Goal: Task Accomplishment & Management: Manage account settings

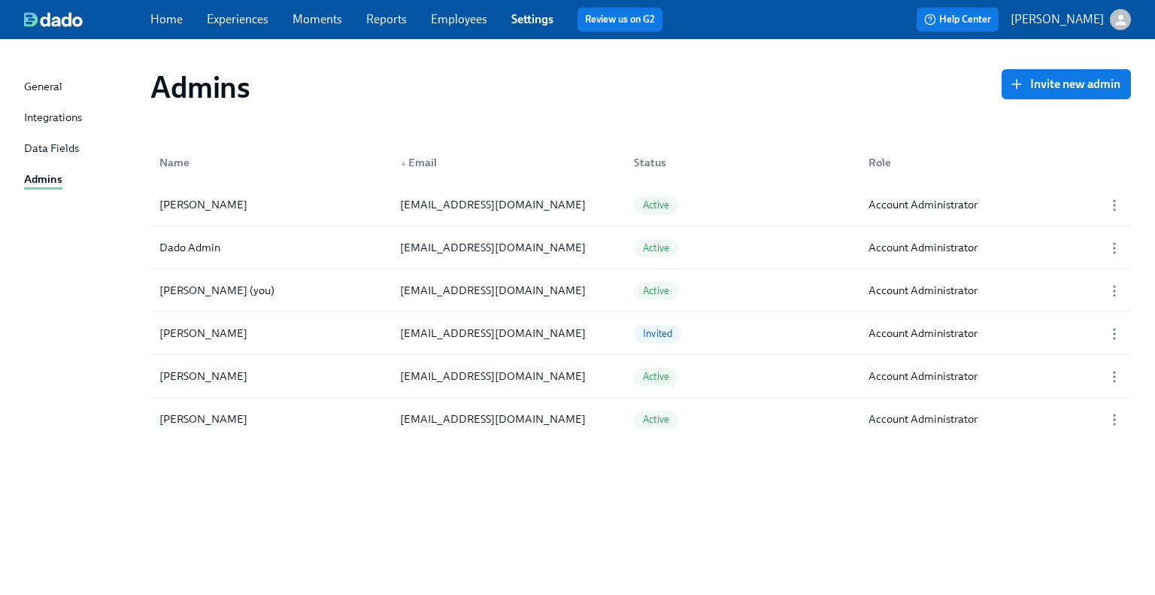
click at [236, 23] on link "Experiences" at bounding box center [238, 19] width 62 height 14
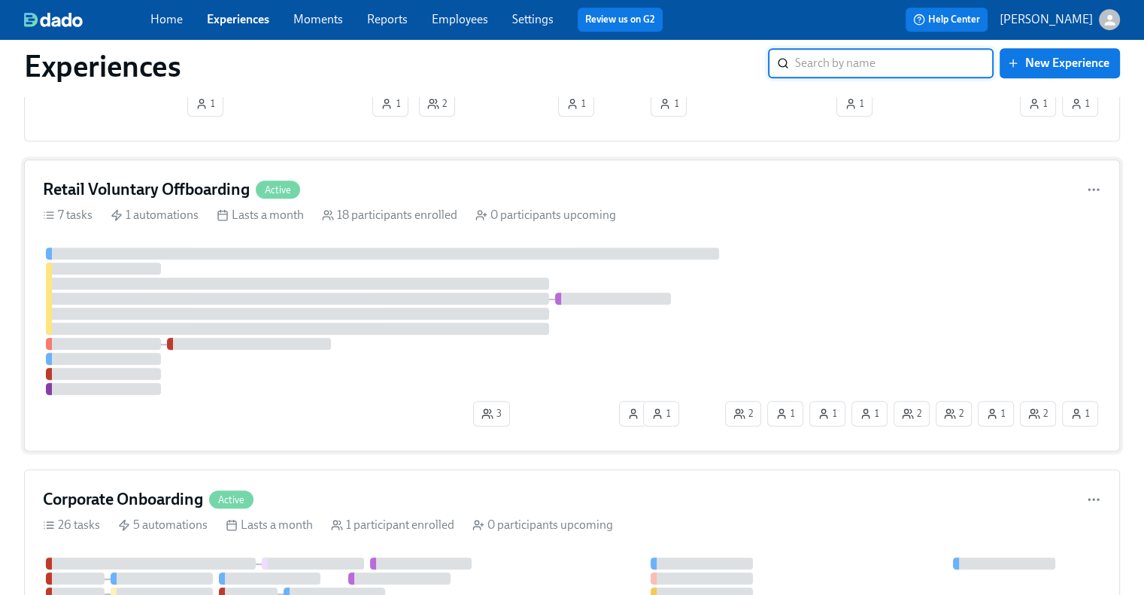
scroll to position [903, 0]
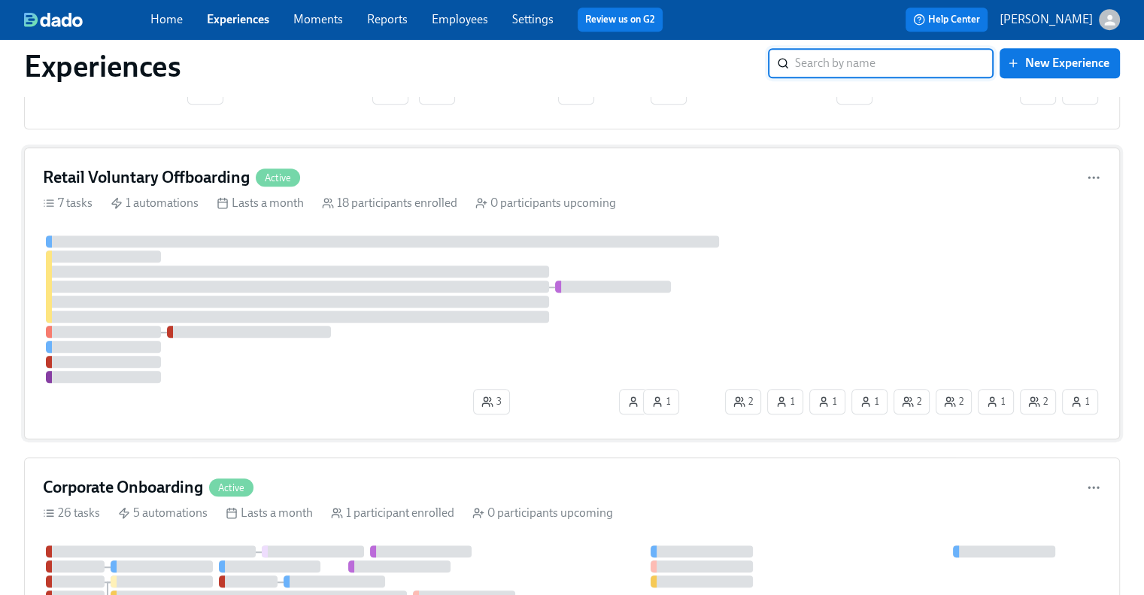
click at [172, 166] on h4 "Retail Voluntary Offboarding" at bounding box center [146, 177] width 207 height 23
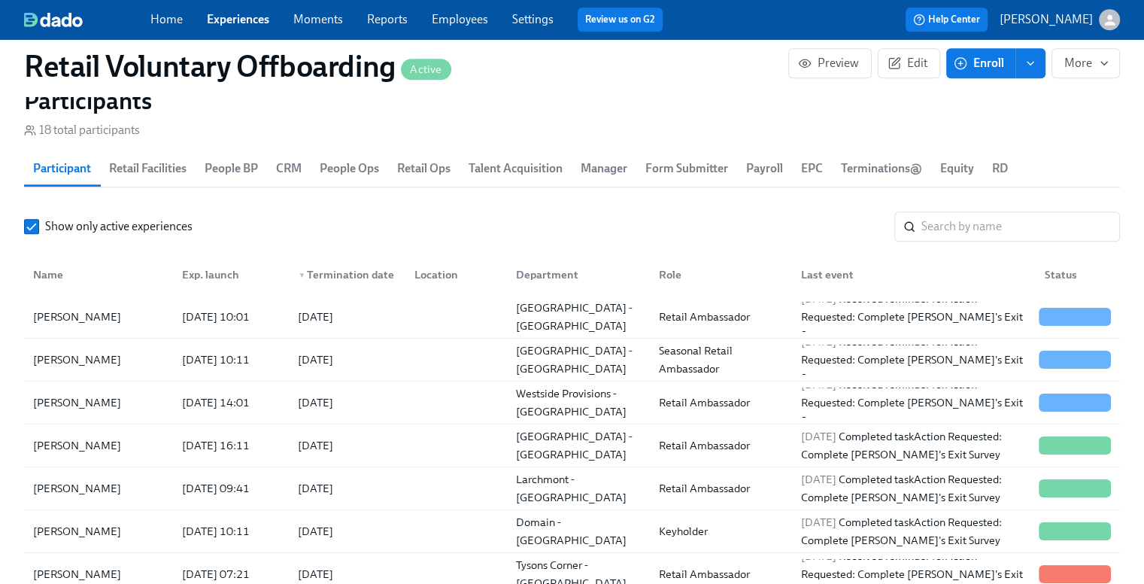
scroll to position [75, 0]
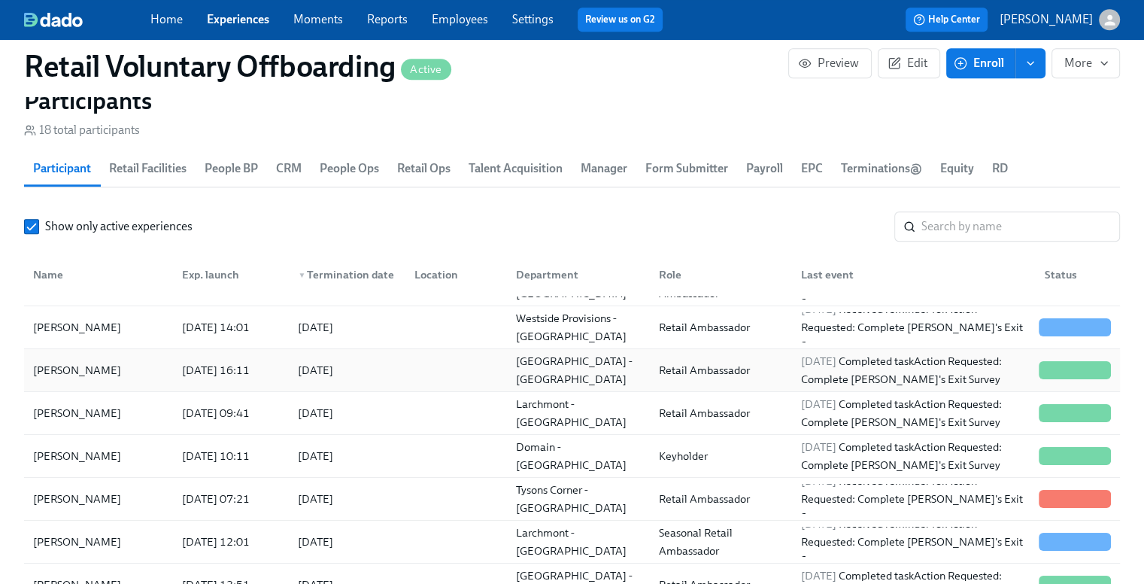
click at [132, 373] on div "Karina Yeager" at bounding box center [98, 370] width 143 height 30
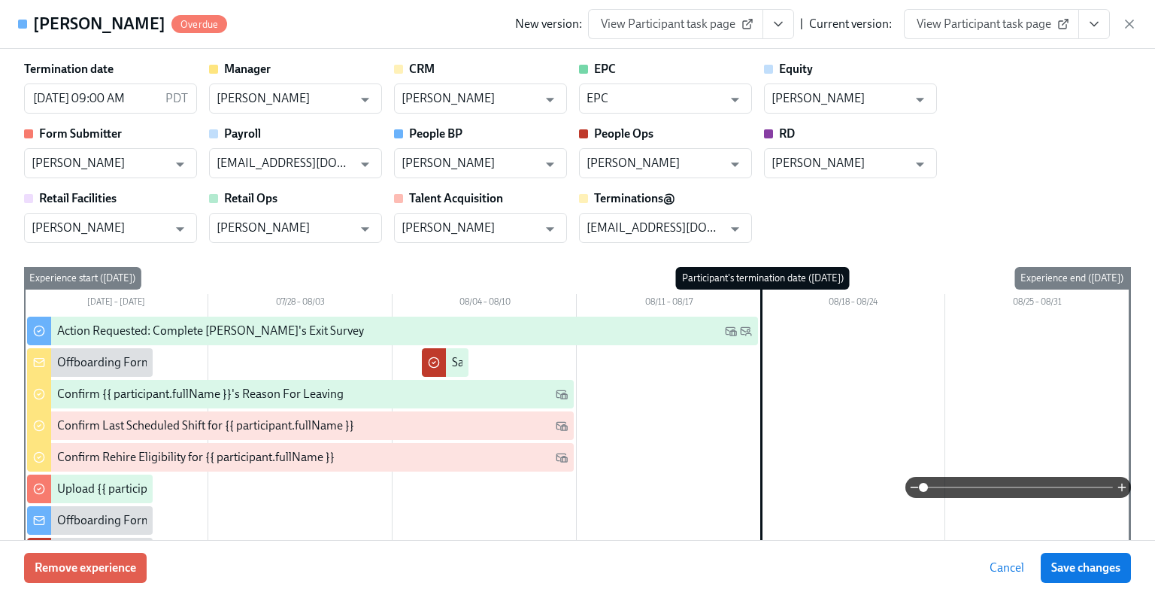
click at [775, 31] on icon "View task page" at bounding box center [778, 24] width 15 height 15
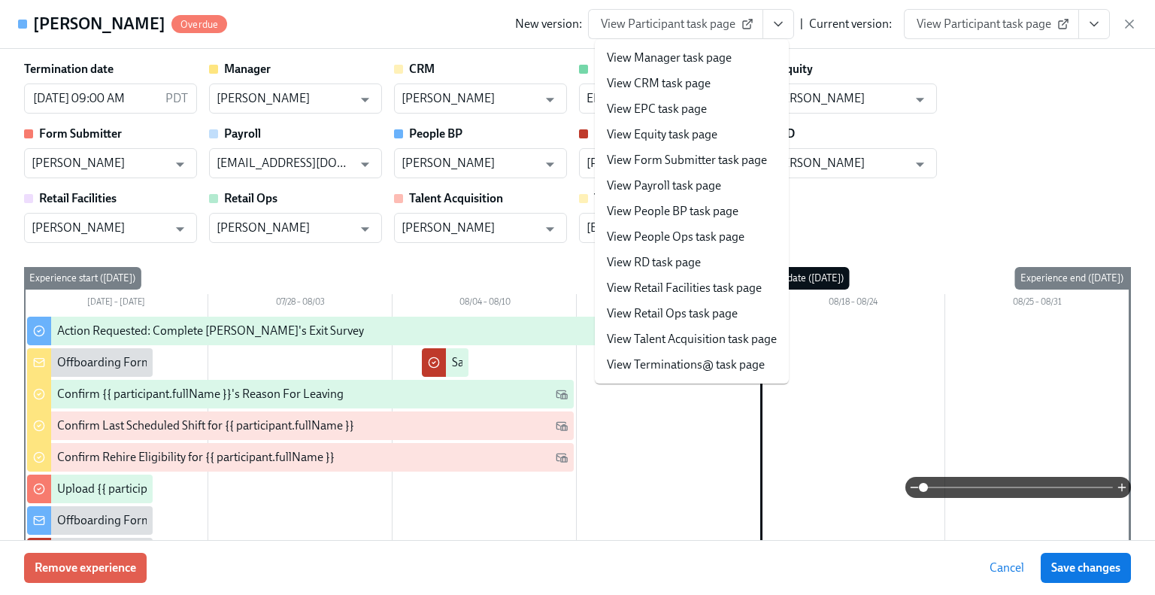
click at [675, 60] on link "View Manager task page" at bounding box center [669, 58] width 125 height 17
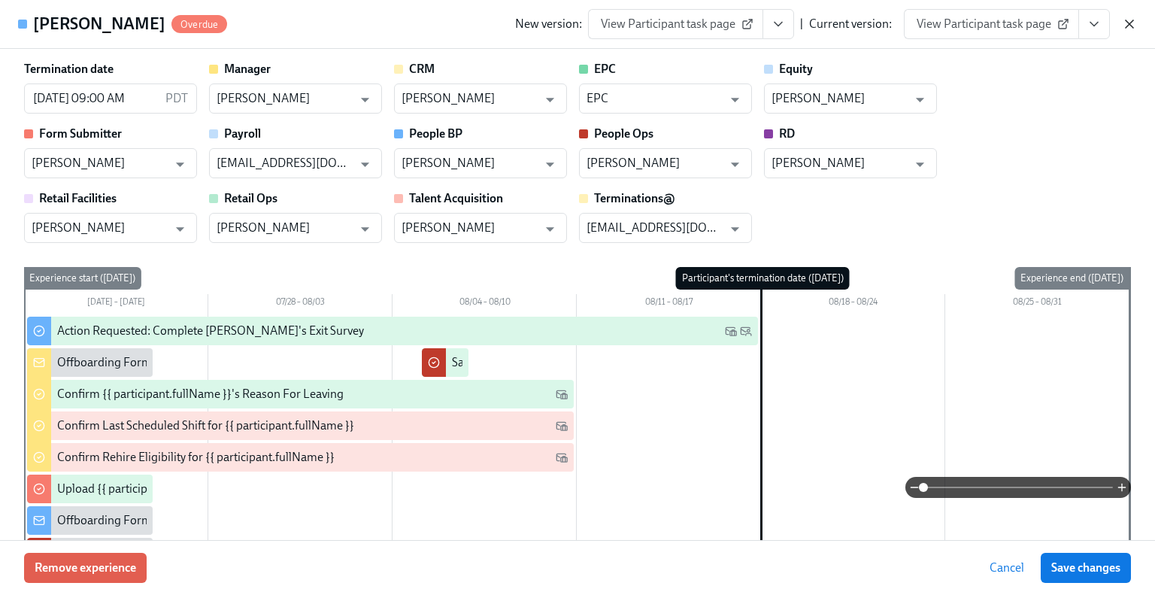
click at [1128, 26] on icon "button" at bounding box center [1130, 24] width 8 height 8
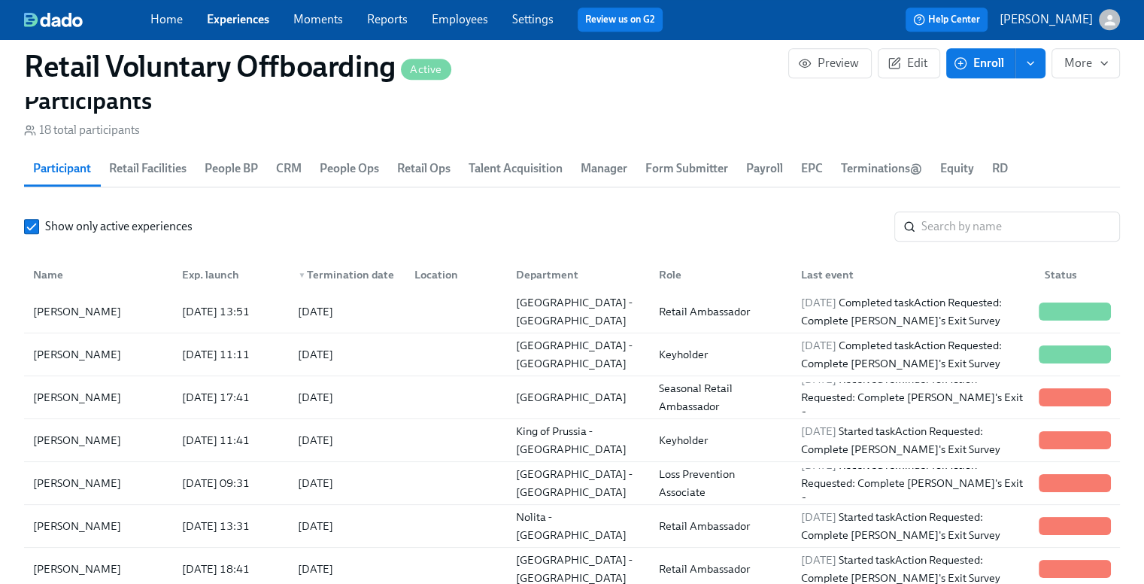
scroll to position [139, 0]
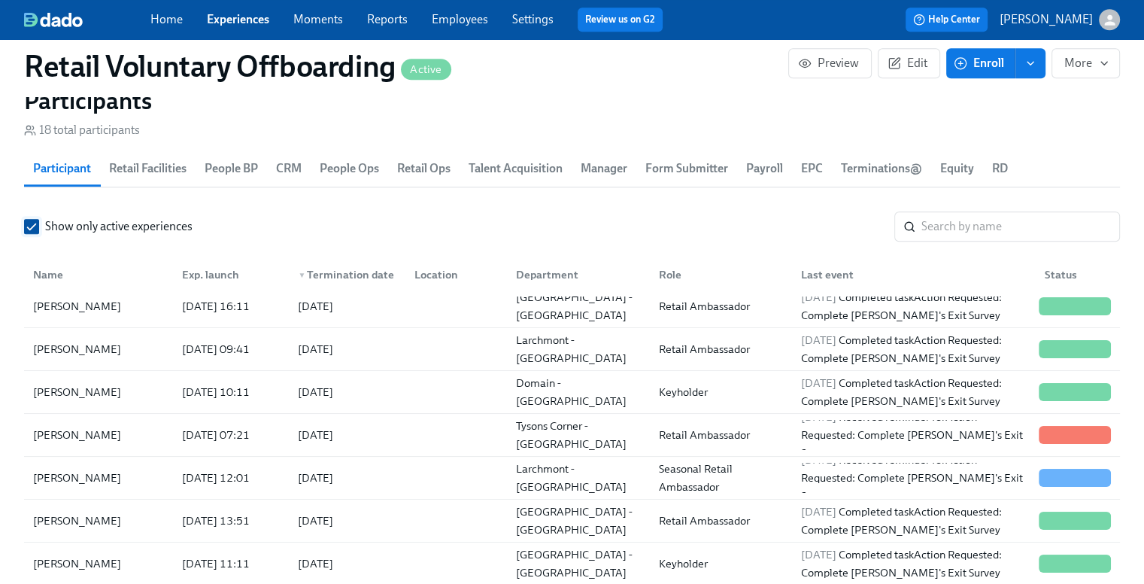
click at [38, 231] on input "Show only active experiences" at bounding box center [32, 227] width 14 height 14
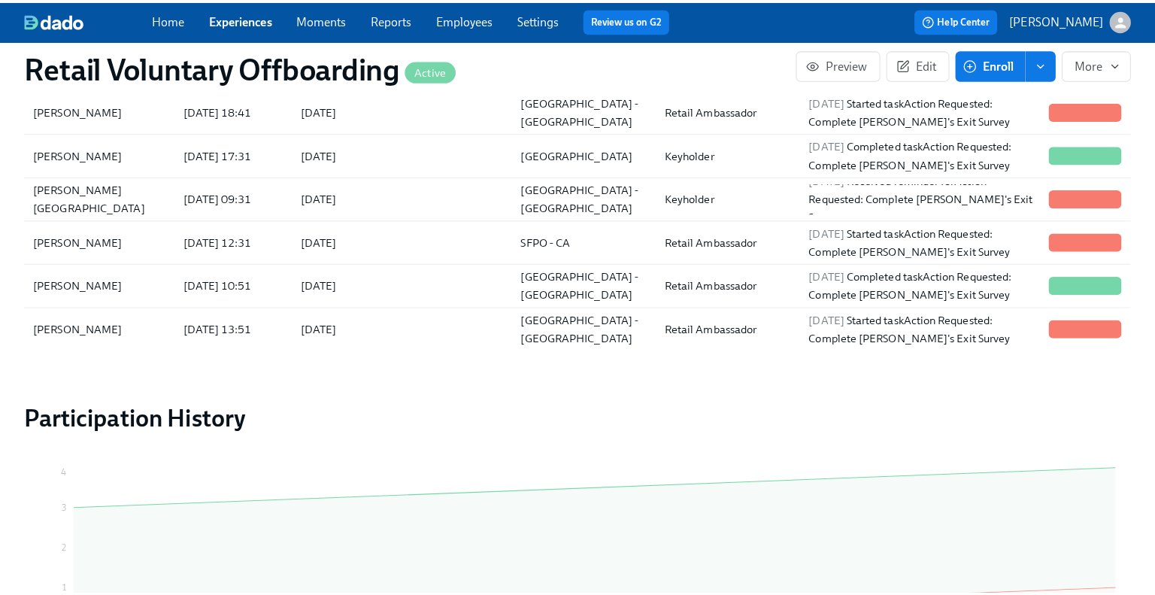
scroll to position [602, 0]
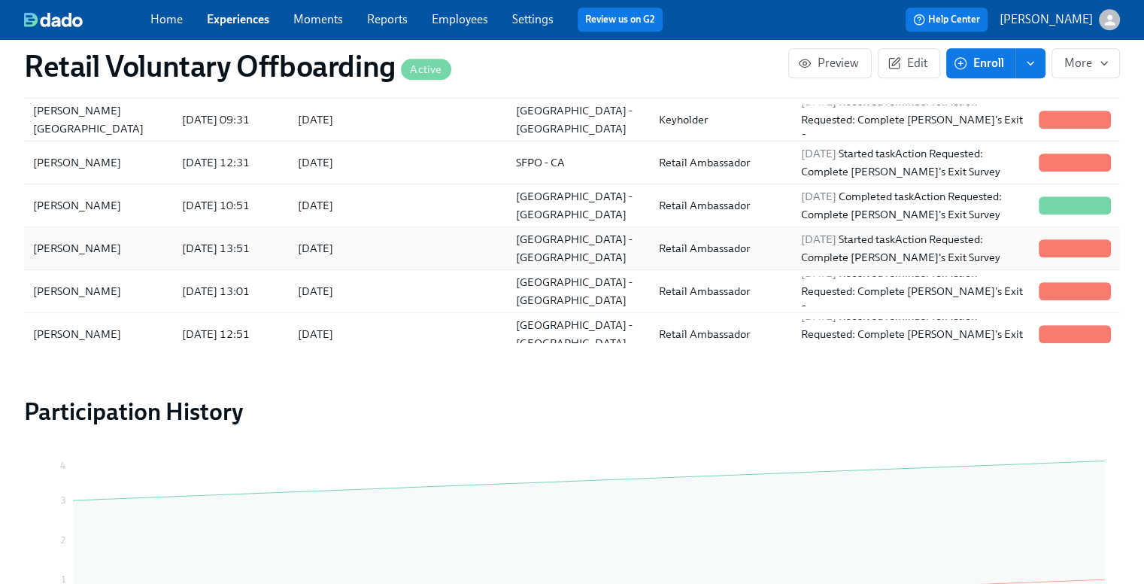
click at [120, 257] on div "Ryan Gerster" at bounding box center [98, 248] width 143 height 30
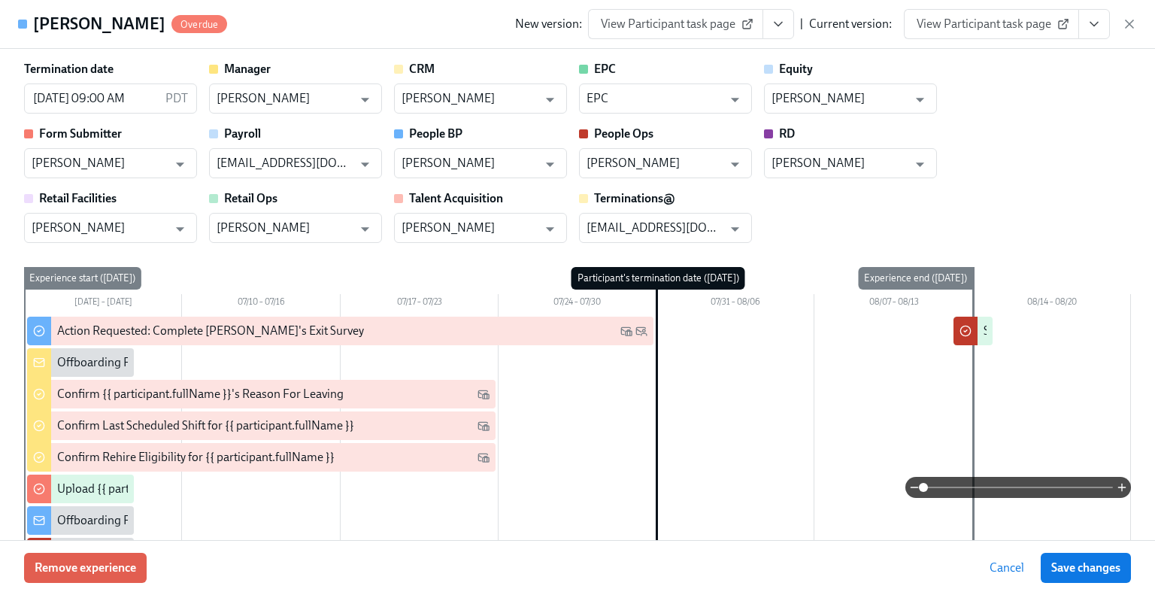
click at [789, 26] on button "View task page" at bounding box center [779, 24] width 32 height 30
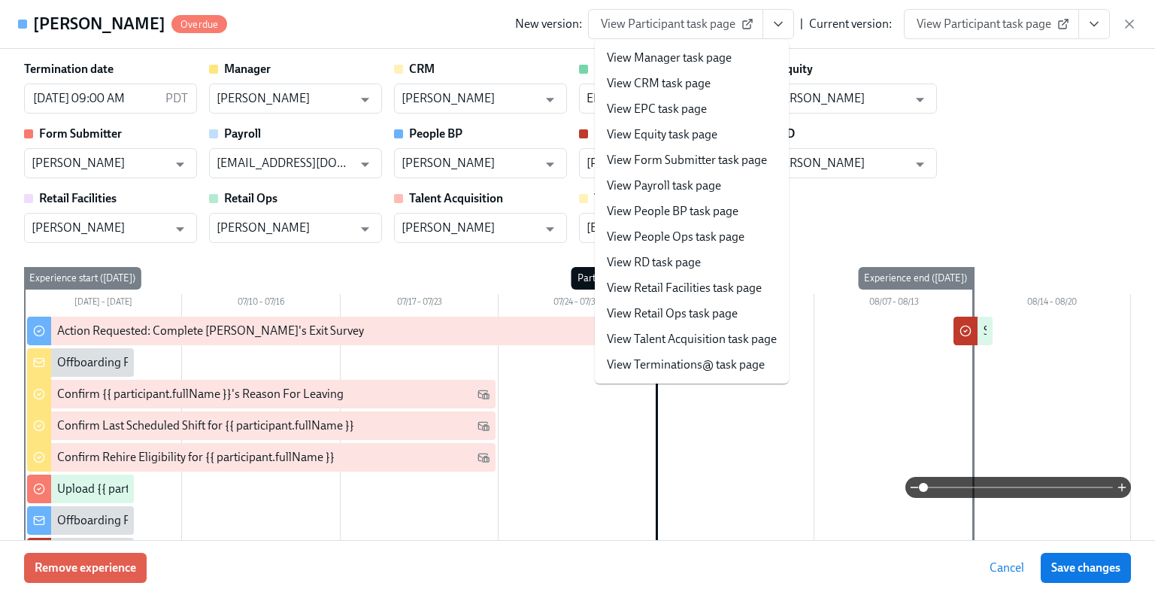
click at [749, 64] on li "View Manager task page" at bounding box center [692, 58] width 194 height 26
click at [684, 60] on link "View Manager task page" at bounding box center [669, 58] width 125 height 17
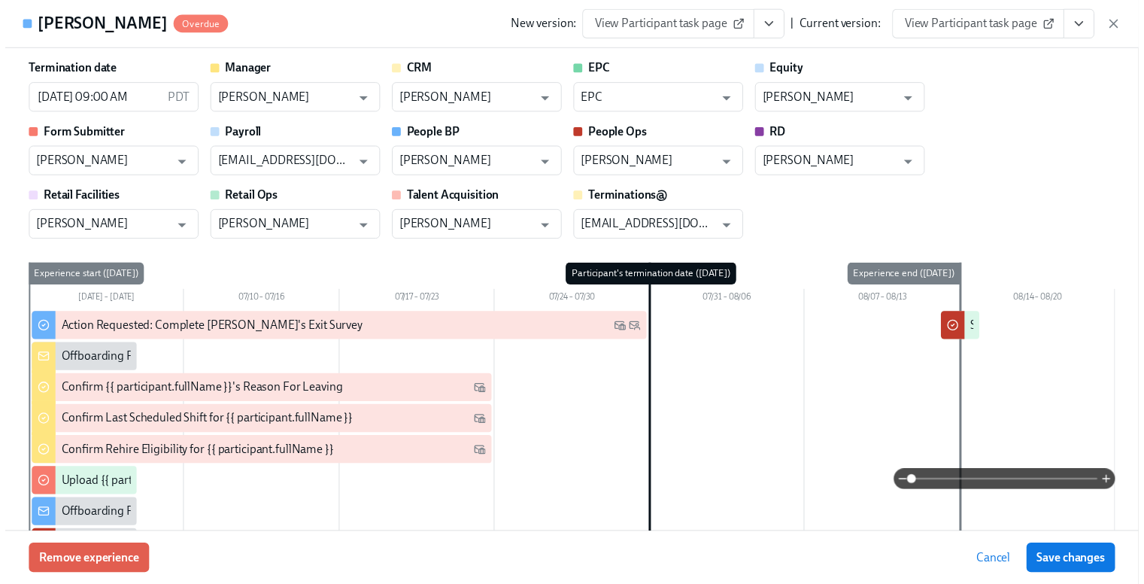
scroll to position [1680, 0]
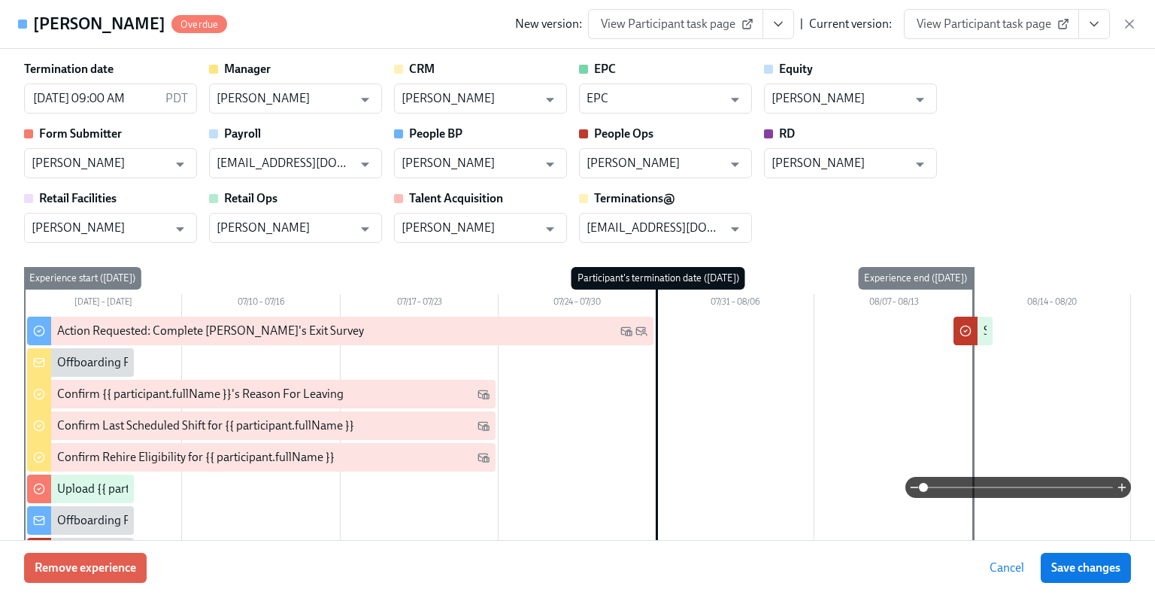
click at [1130, 21] on icon "button" at bounding box center [1129, 24] width 15 height 15
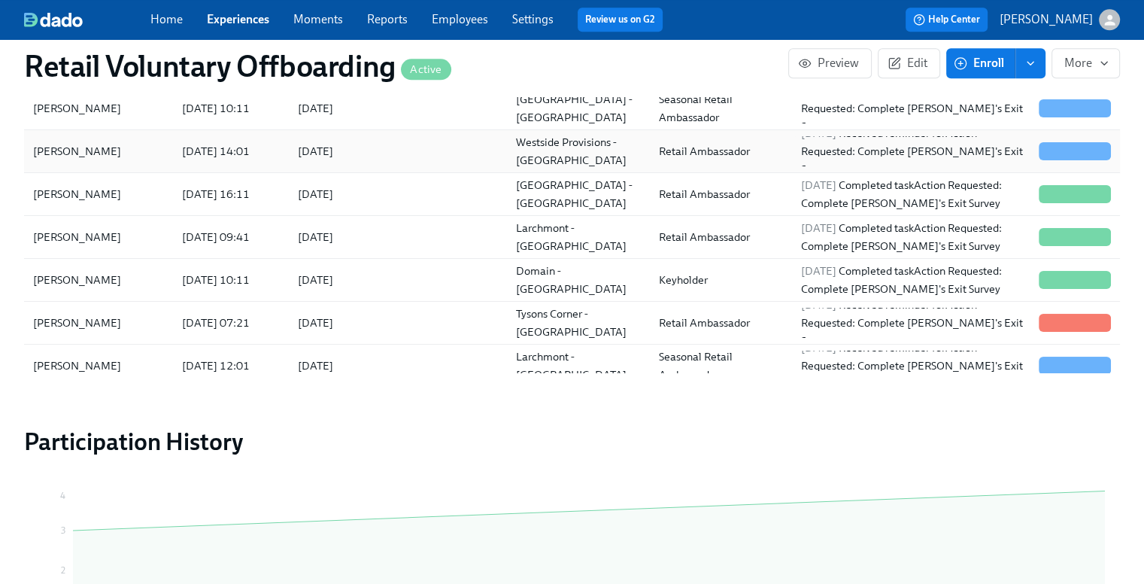
click at [129, 150] on div "[PERSON_NAME]" at bounding box center [98, 151] width 143 height 30
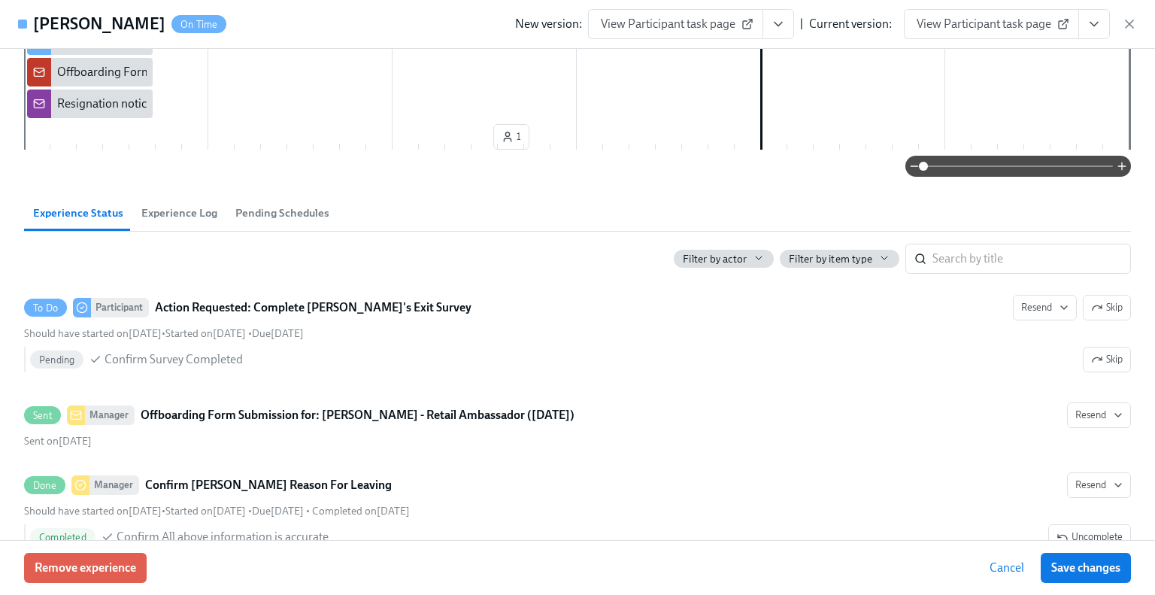
scroll to position [451, 0]
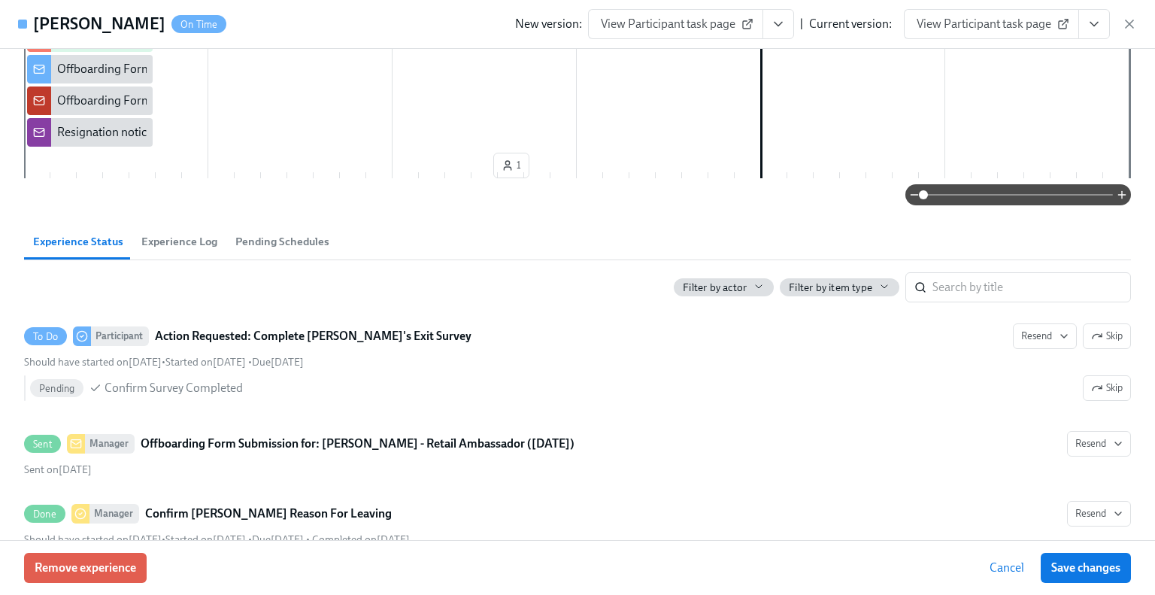
click at [772, 15] on button "View task page" at bounding box center [779, 24] width 32 height 30
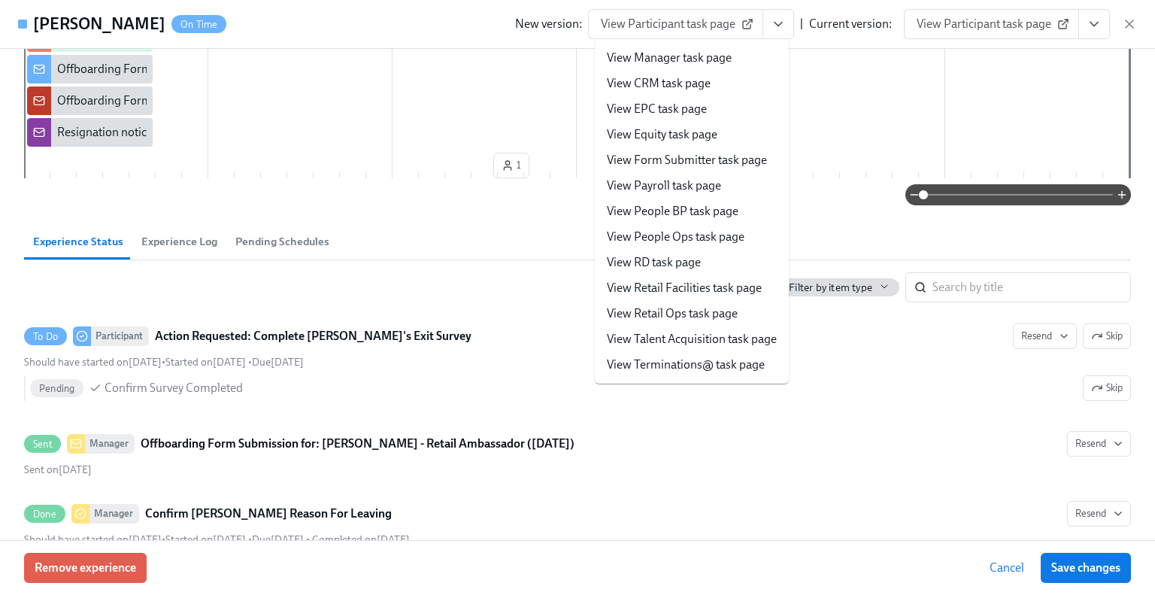
click at [720, 60] on link "View Manager task page" at bounding box center [669, 58] width 125 height 17
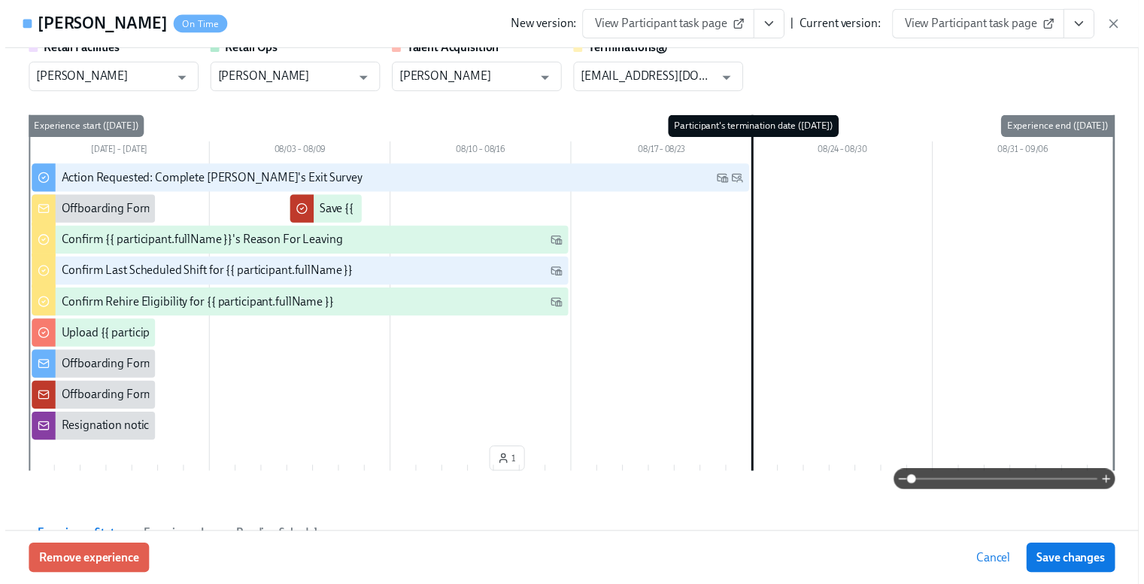
scroll to position [0, 0]
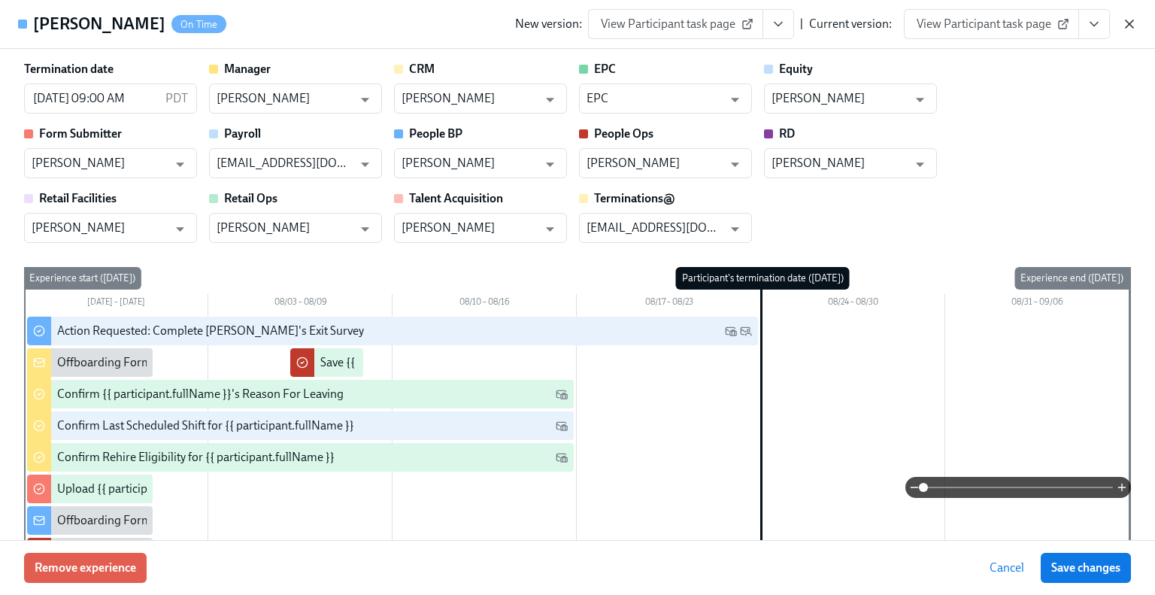
click at [1129, 27] on icon "button" at bounding box center [1129, 24] width 15 height 15
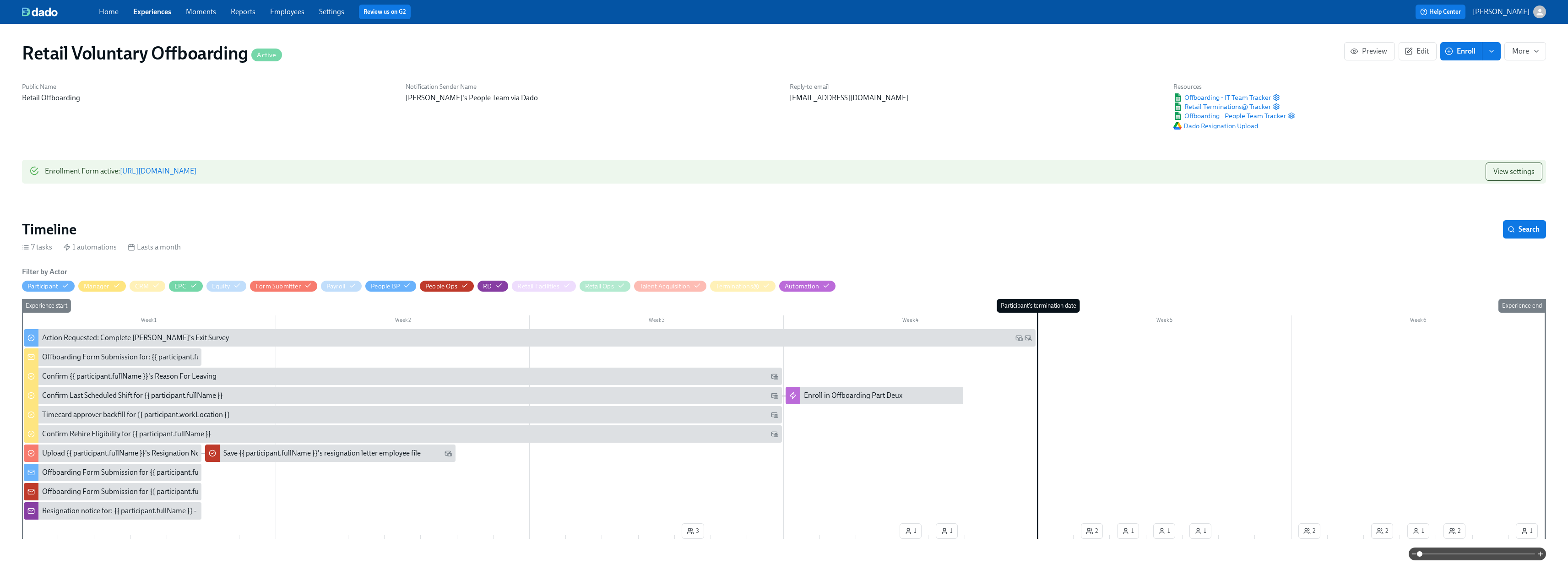
click at [145, 10] on link "Experiences" at bounding box center [152, 12] width 38 height 9
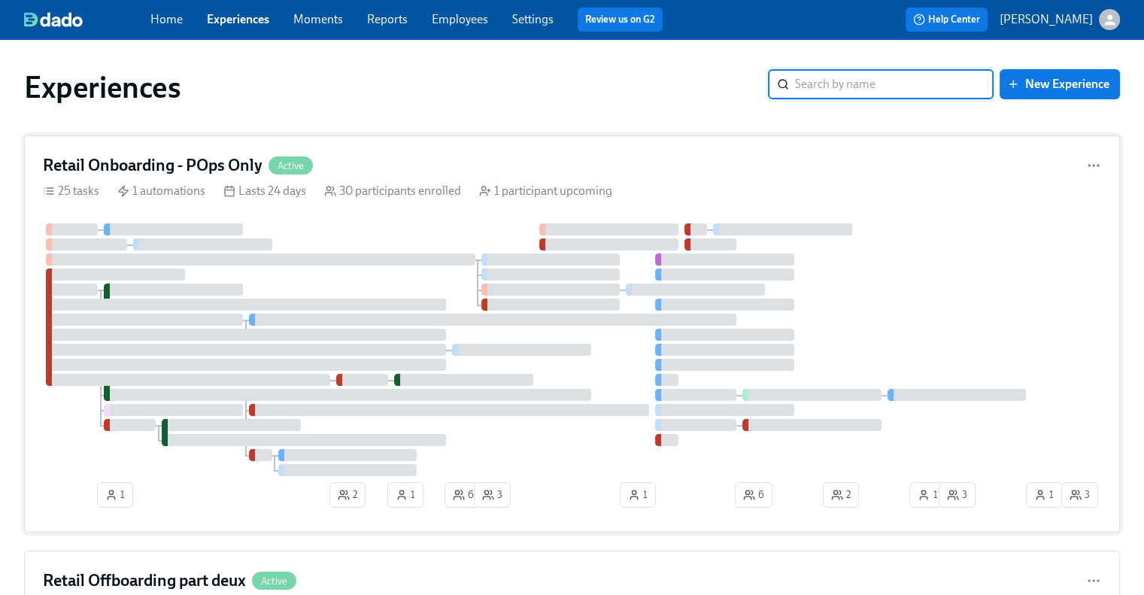
click at [213, 162] on h4 "Retail Onboarding - POps Only" at bounding box center [153, 165] width 220 height 23
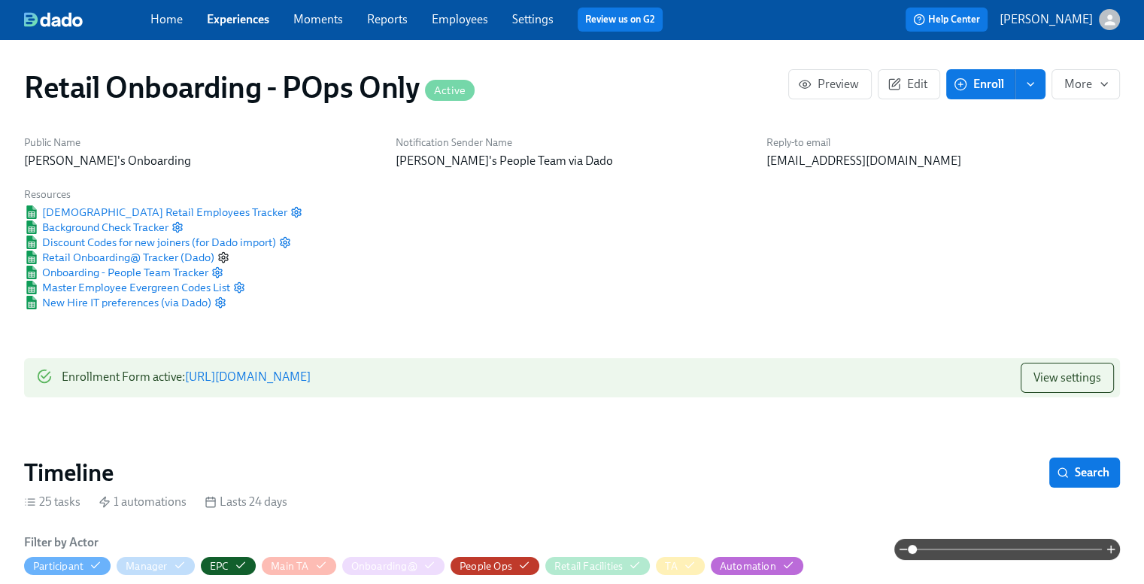
click at [226, 255] on icon "button" at bounding box center [223, 257] width 12 height 12
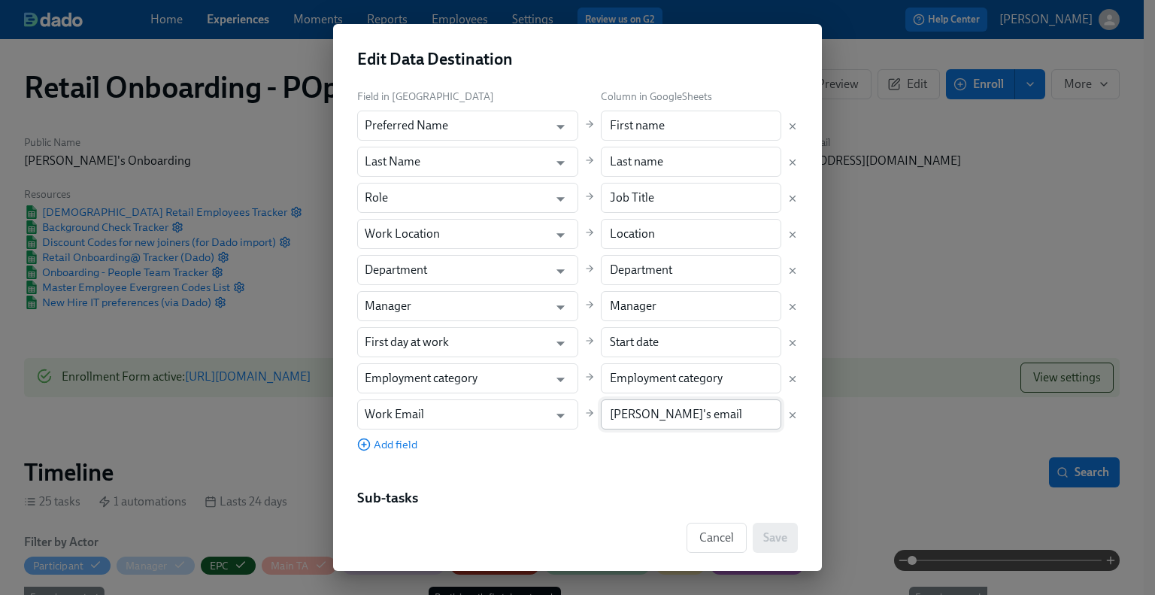
scroll to position [301, 0]
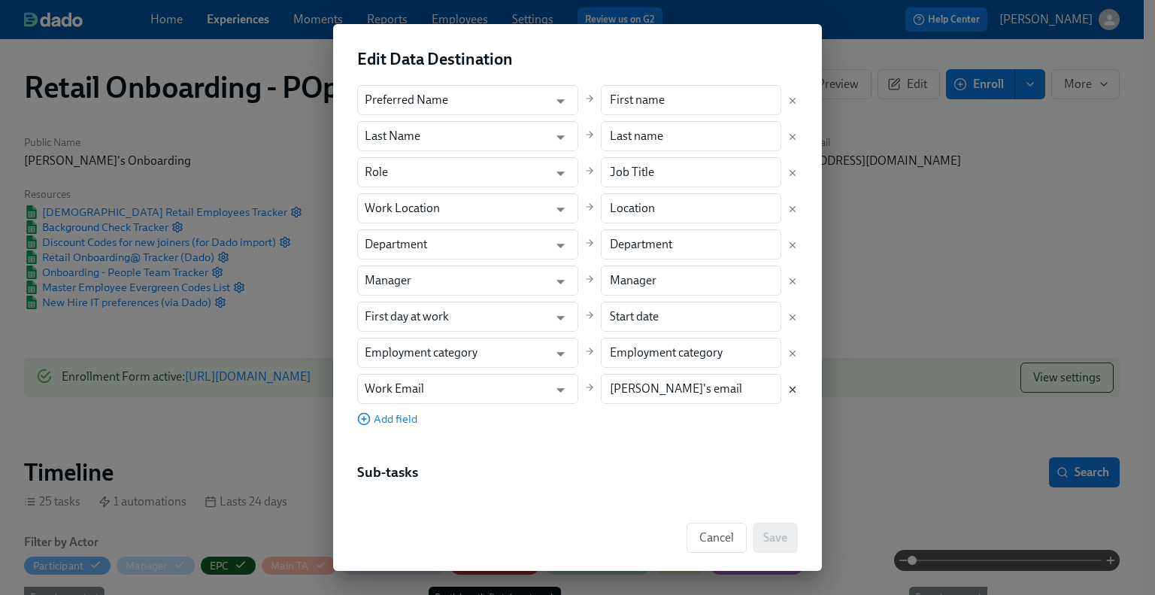
click at [790, 390] on icon "Delete mapping" at bounding box center [792, 389] width 5 height 5
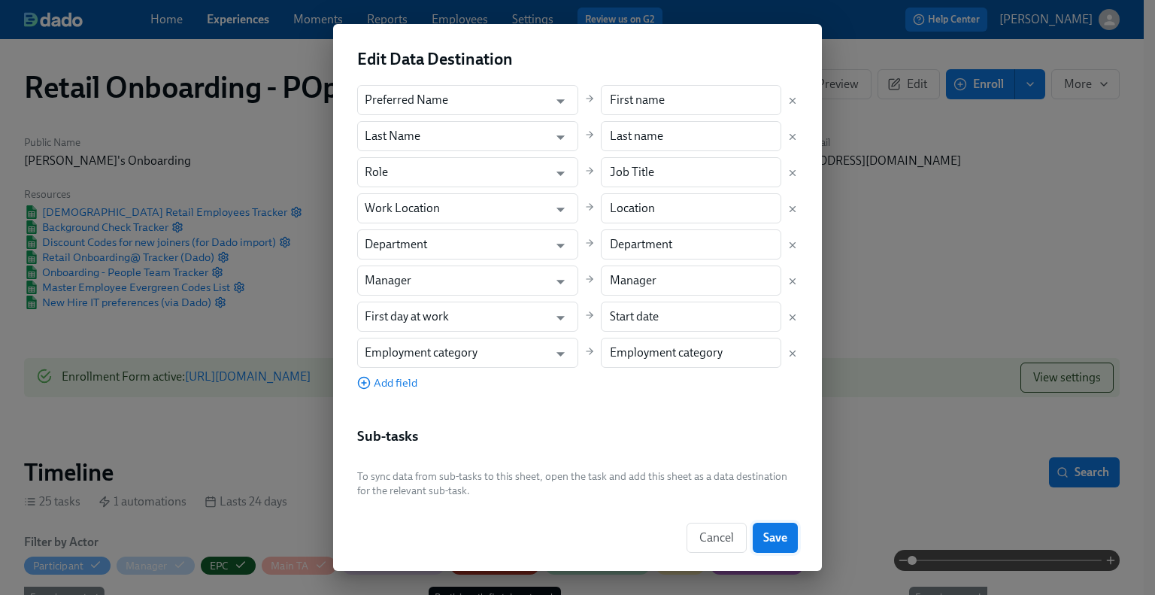
click at [779, 536] on span "Save" at bounding box center [775, 537] width 24 height 15
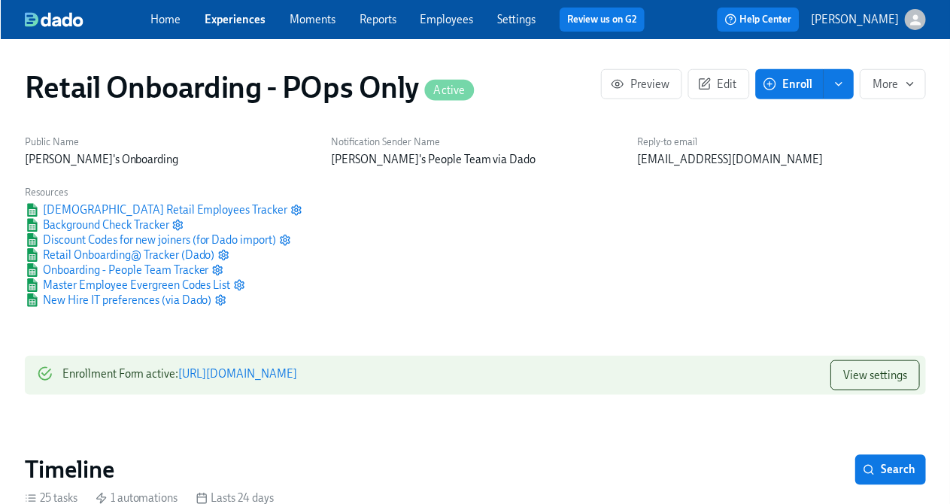
scroll to position [0, 8637]
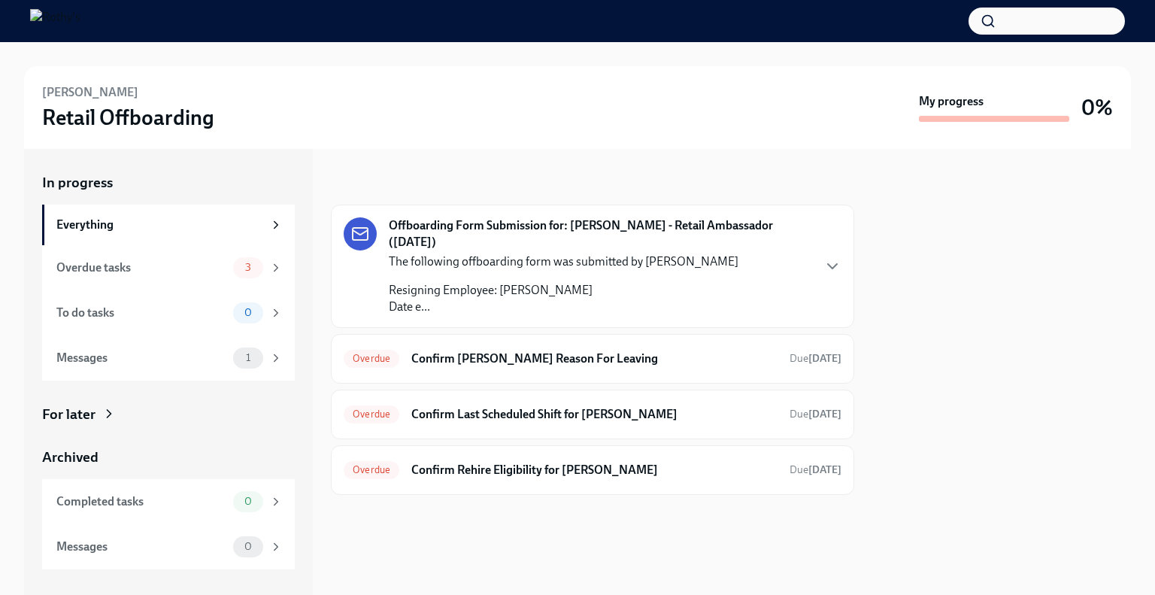
click at [933, 206] on div at bounding box center [1001, 372] width 259 height 446
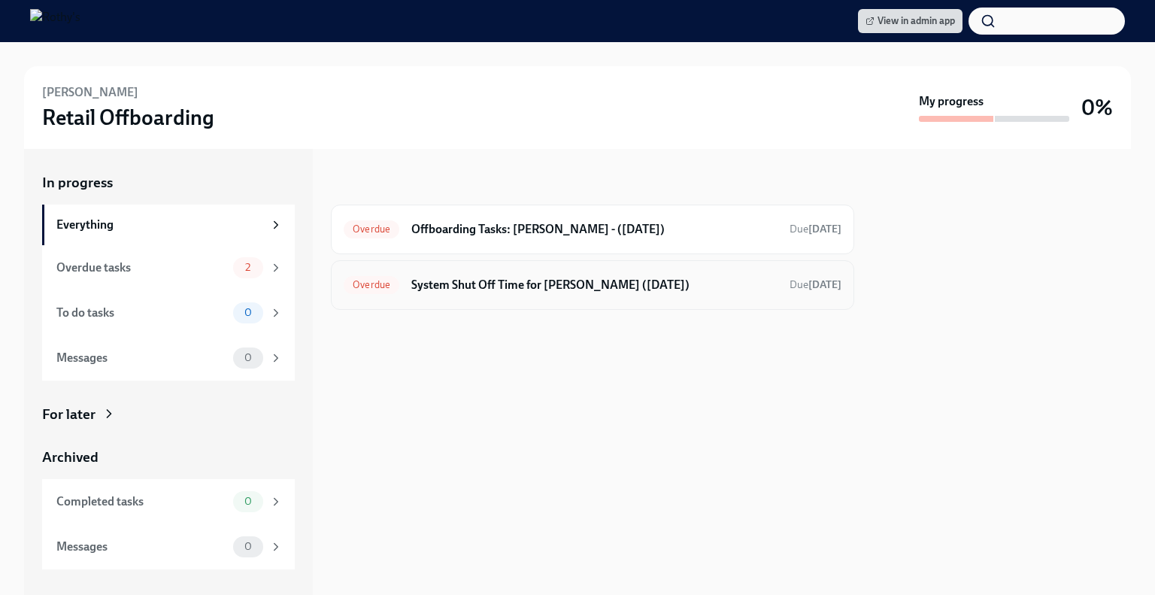
click at [454, 287] on h6 "System Shut Off Time for Samantha Uhler-Smith (08/16/2025)" at bounding box center [594, 285] width 366 height 17
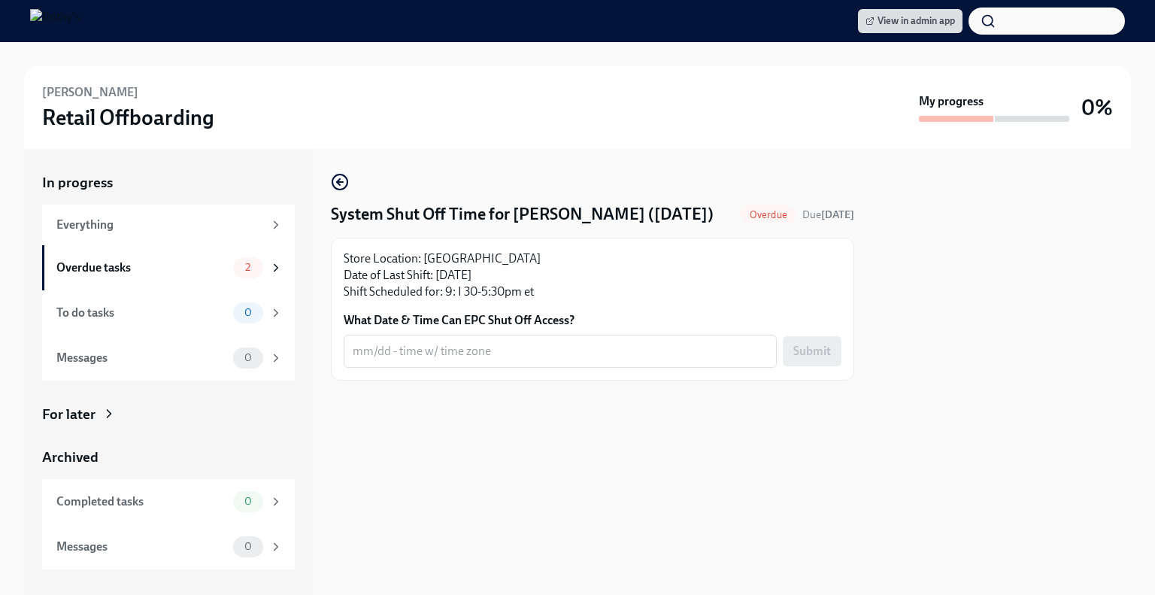
click at [423, 353] on form "What Date & Time Can EPC Shut Off Access? x ​ Submit" at bounding box center [593, 340] width 498 height 56
click at [417, 360] on textarea "What Date & Time Can EPC Shut Off Access?" at bounding box center [560, 351] width 415 height 18
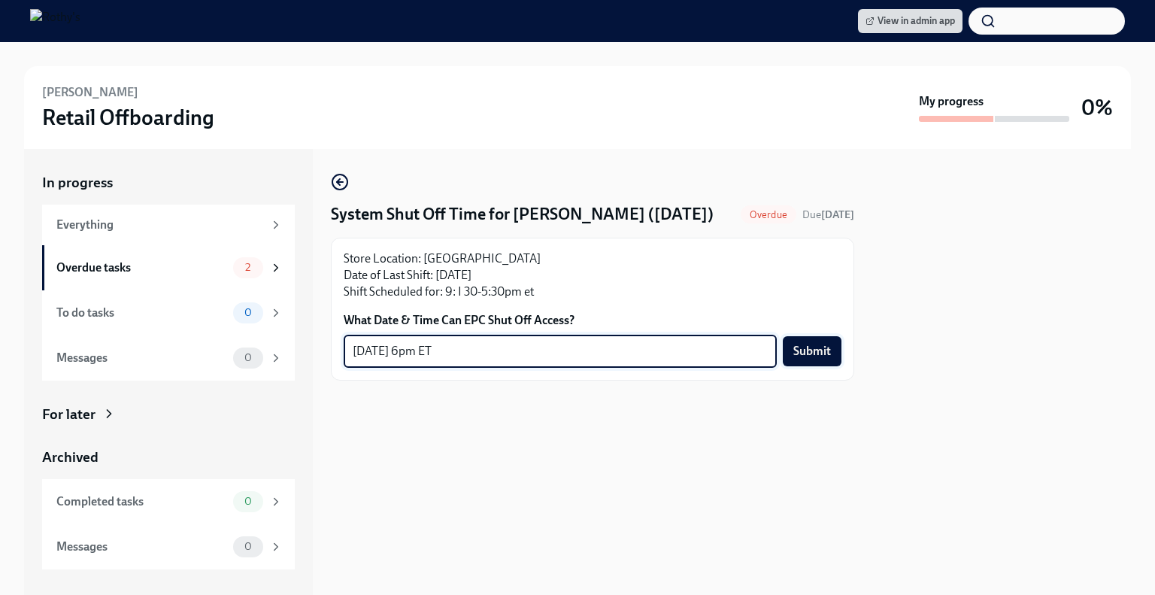
type textarea "8/16 - 6pm ET"
click at [830, 366] on button "Submit" at bounding box center [812, 351] width 59 height 30
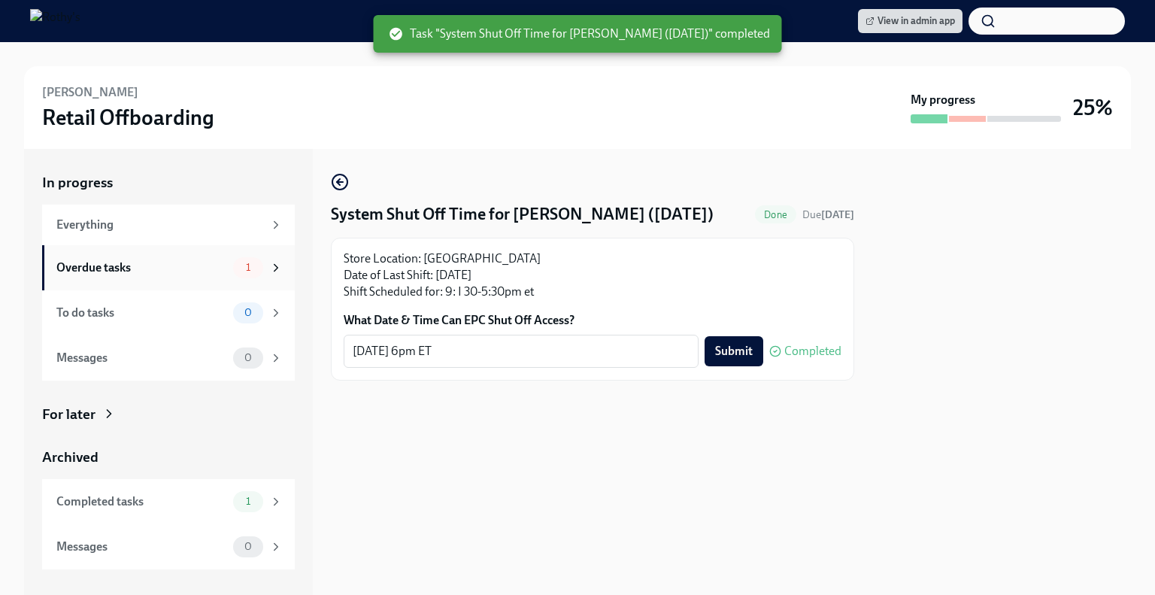
click at [150, 271] on div "Overdue tasks" at bounding box center [141, 267] width 171 height 17
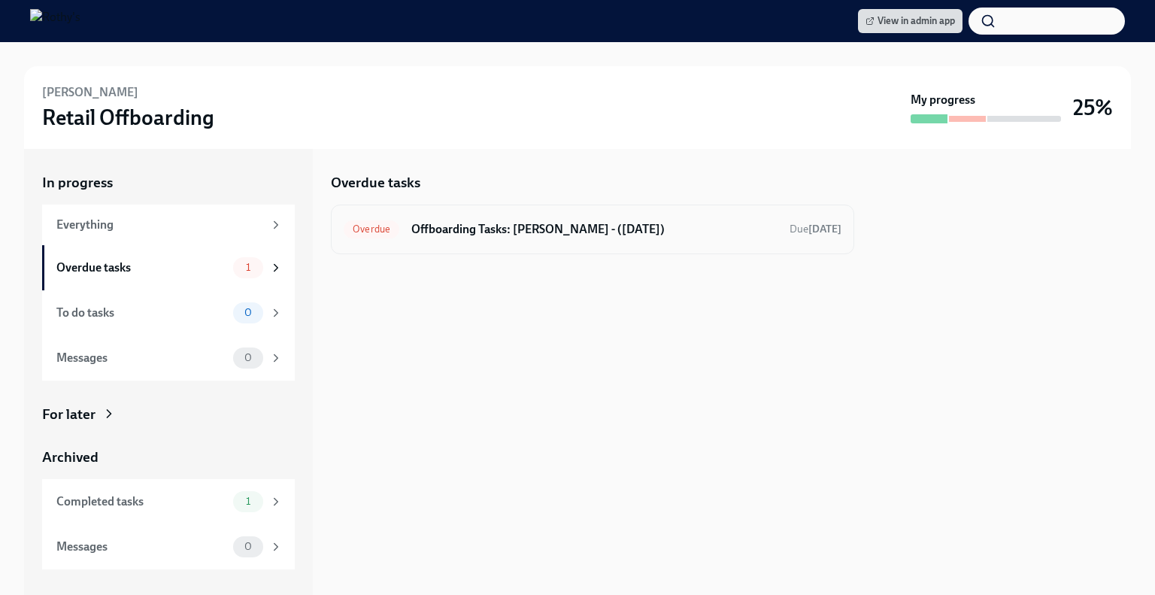
click at [582, 224] on h6 "Offboarding Tasks: Samantha - (08/16/2025)" at bounding box center [594, 229] width 366 height 17
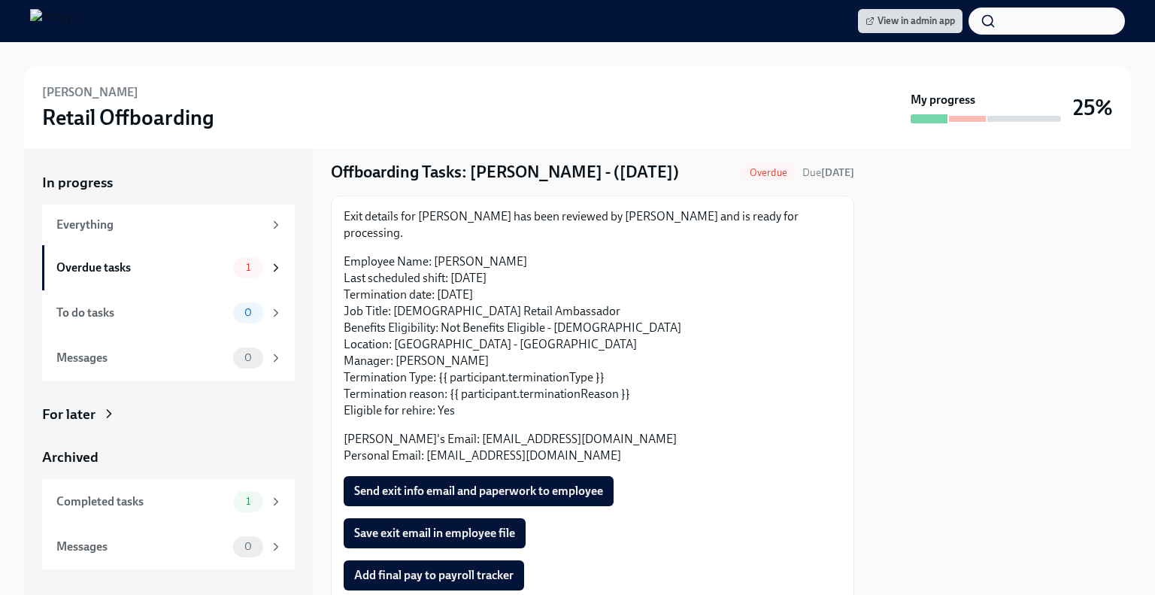
scroll to position [81, 0]
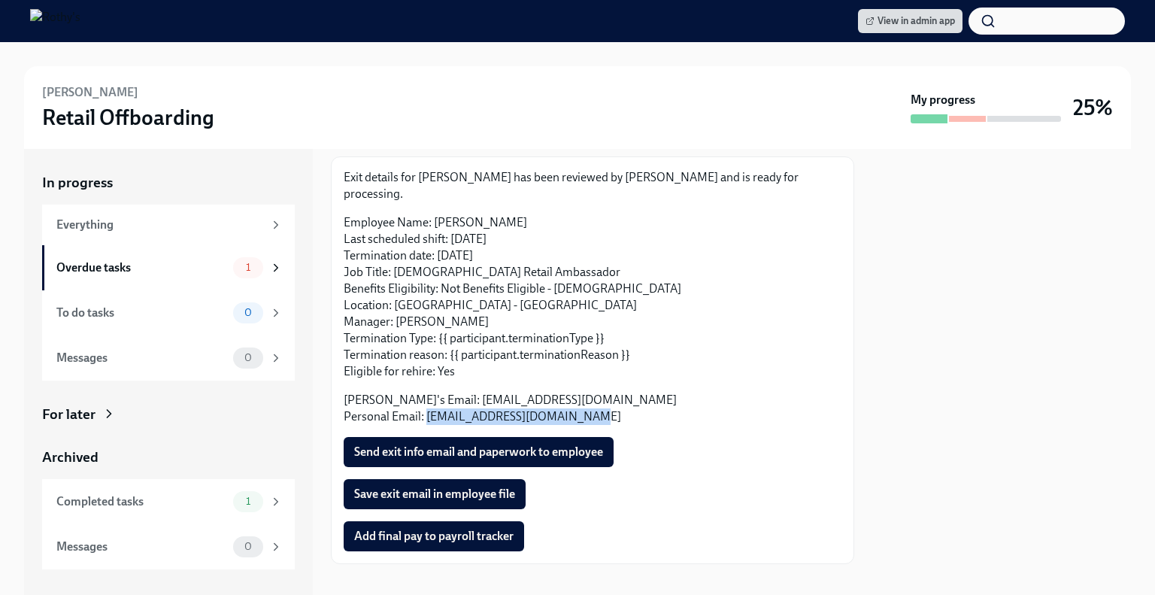
drag, startPoint x: 526, startPoint y: 408, endPoint x: 425, endPoint y: 404, distance: 101.6
click at [425, 404] on p "Rothy's Email: suhler@rothys.com Personal Email: samanthauhler919@gmail.com" at bounding box center [593, 408] width 498 height 33
copy p "samanthauhler919@gmail.com"
drag, startPoint x: 577, startPoint y: 366, endPoint x: 571, endPoint y: 354, distance: 13.5
click at [577, 366] on div "Exit details for Samantha has been reviewed by Stephanie Peterson and is ready …" at bounding box center [593, 297] width 498 height 256
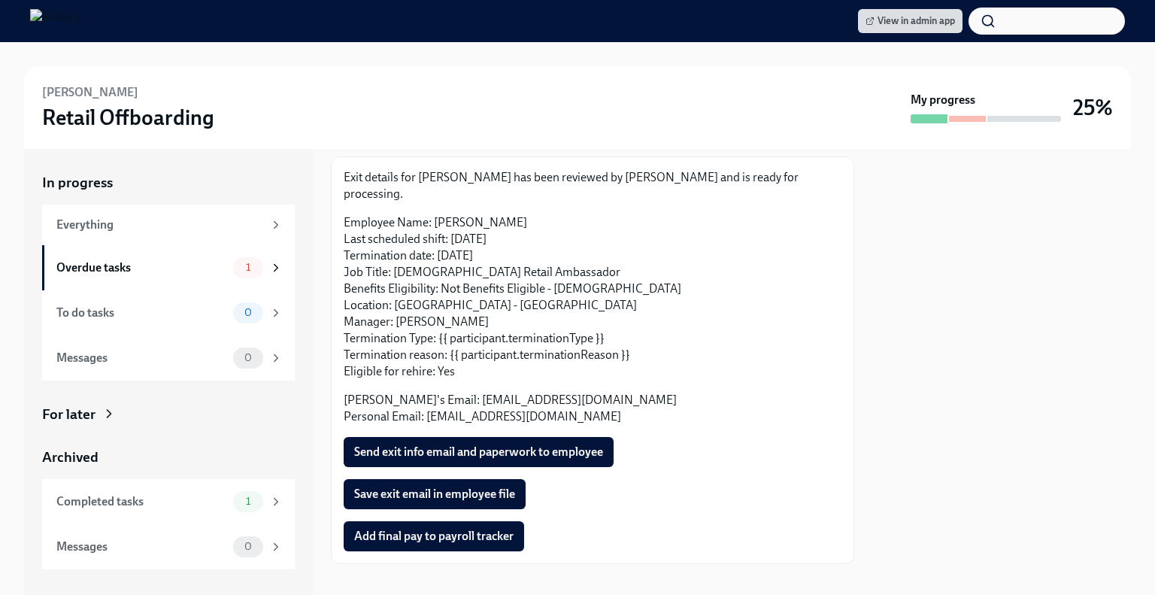
drag, startPoint x: 553, startPoint y: 207, endPoint x: 436, endPoint y: 204, distance: 116.6
click at [436, 214] on p "Employee Name: Samantha Uhler-Smith Last scheduled shift: 08/16/2025 Terminatio…" at bounding box center [593, 296] width 498 height 165
copy p "Samantha Uhler-Smith"
click at [491, 445] on span "Send exit info email and paperwork to employee" at bounding box center [478, 452] width 249 height 15
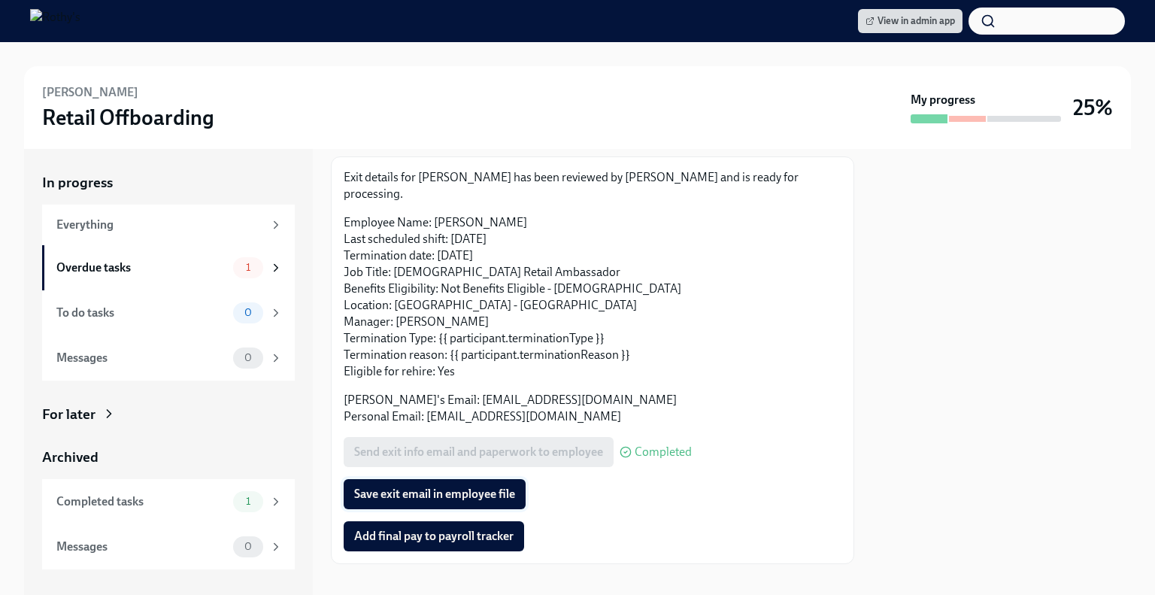
click at [473, 487] on span "Save exit email in employee file" at bounding box center [434, 494] width 161 height 15
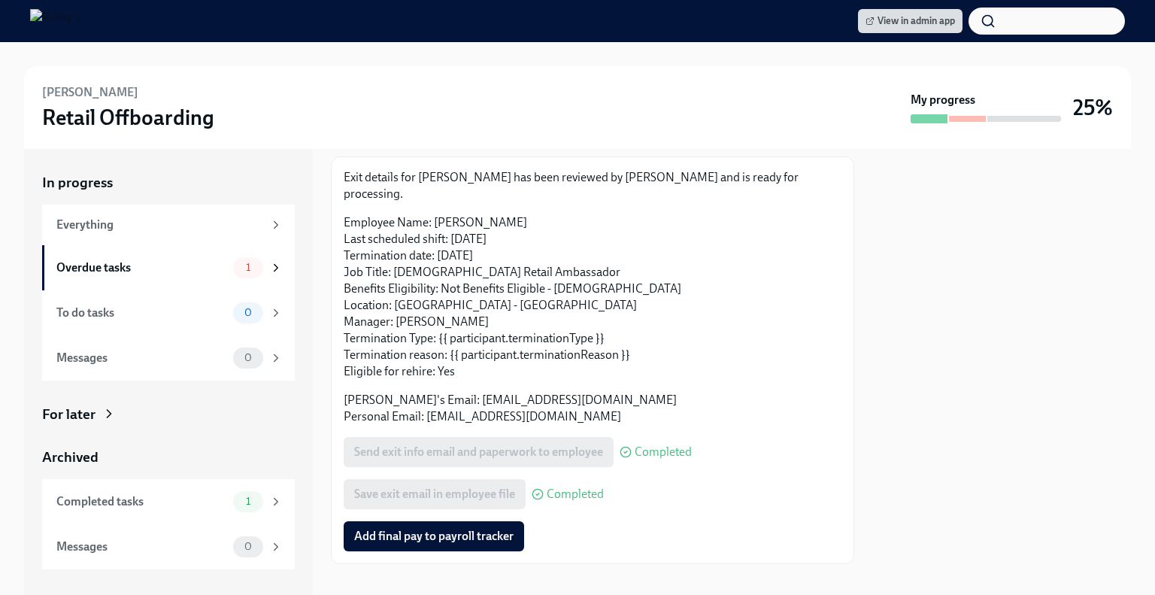
click at [388, 529] on span "Add final pay to payroll tracker" at bounding box center [433, 536] width 159 height 15
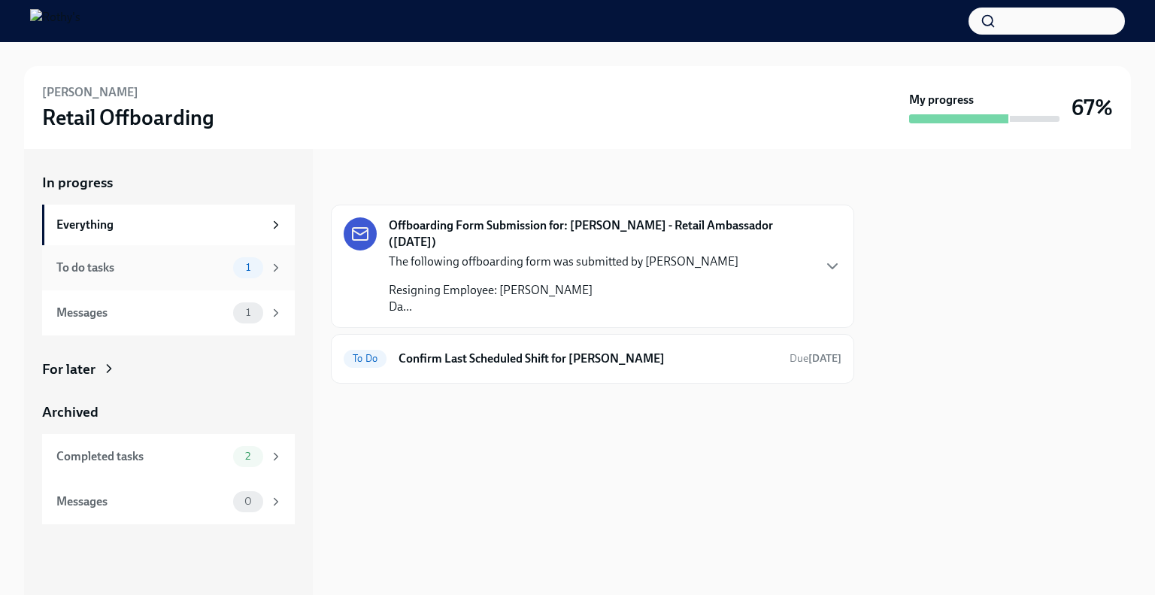
click at [138, 257] on div "To do tasks 1" at bounding box center [169, 267] width 226 height 21
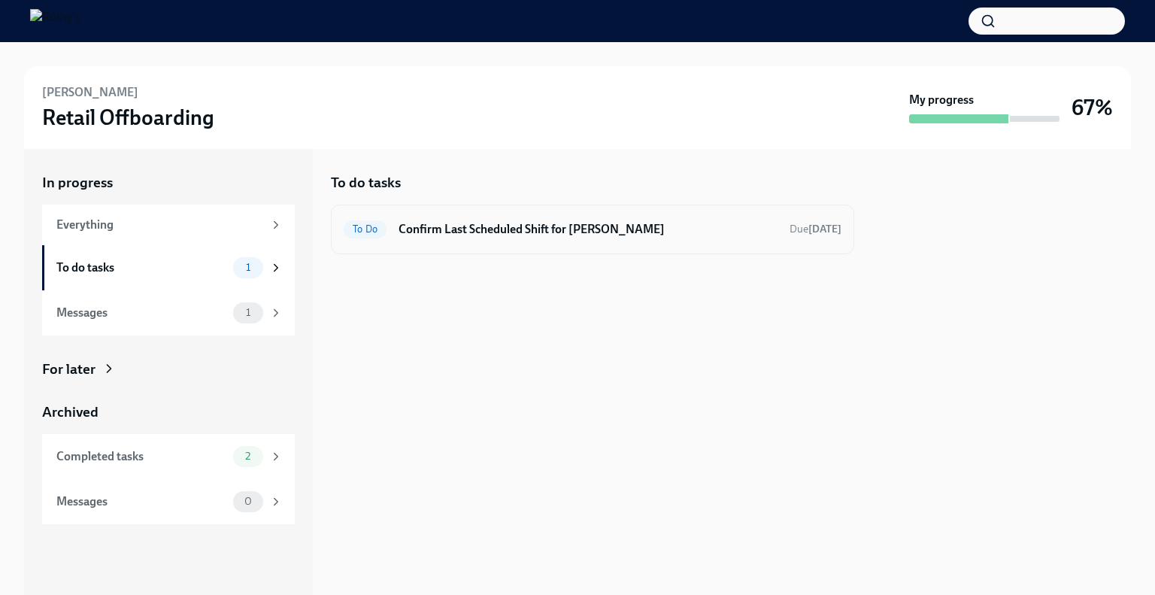
click at [482, 234] on h6 "Confirm Last Scheduled Shift for [PERSON_NAME]" at bounding box center [588, 229] width 379 height 17
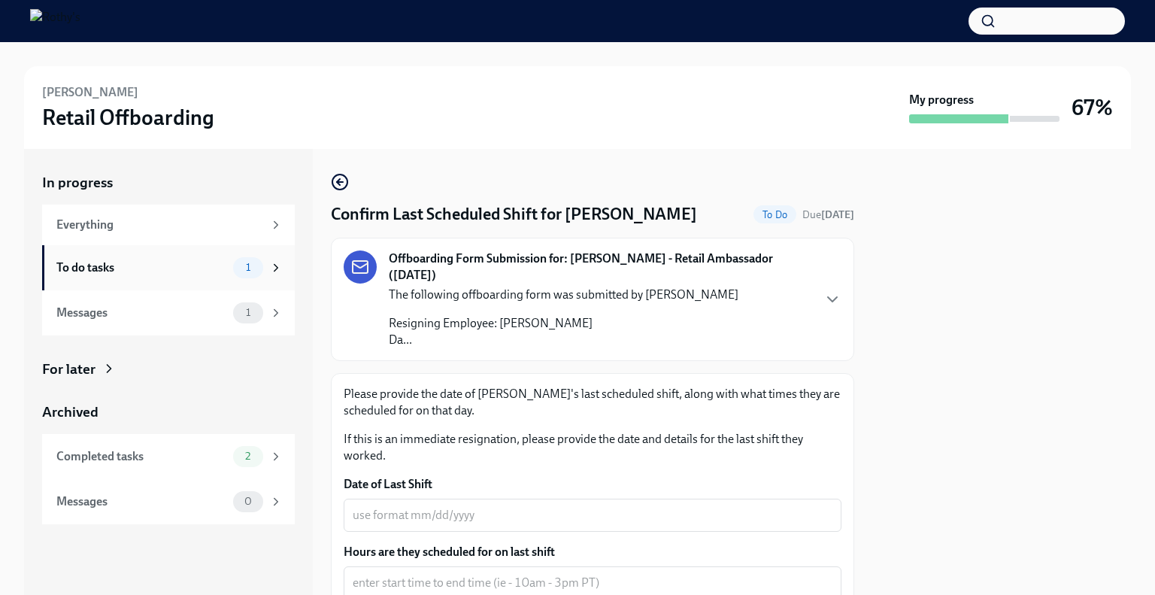
click at [207, 273] on div "To do tasks" at bounding box center [141, 267] width 171 height 17
